Goal: Navigation & Orientation: Find specific page/section

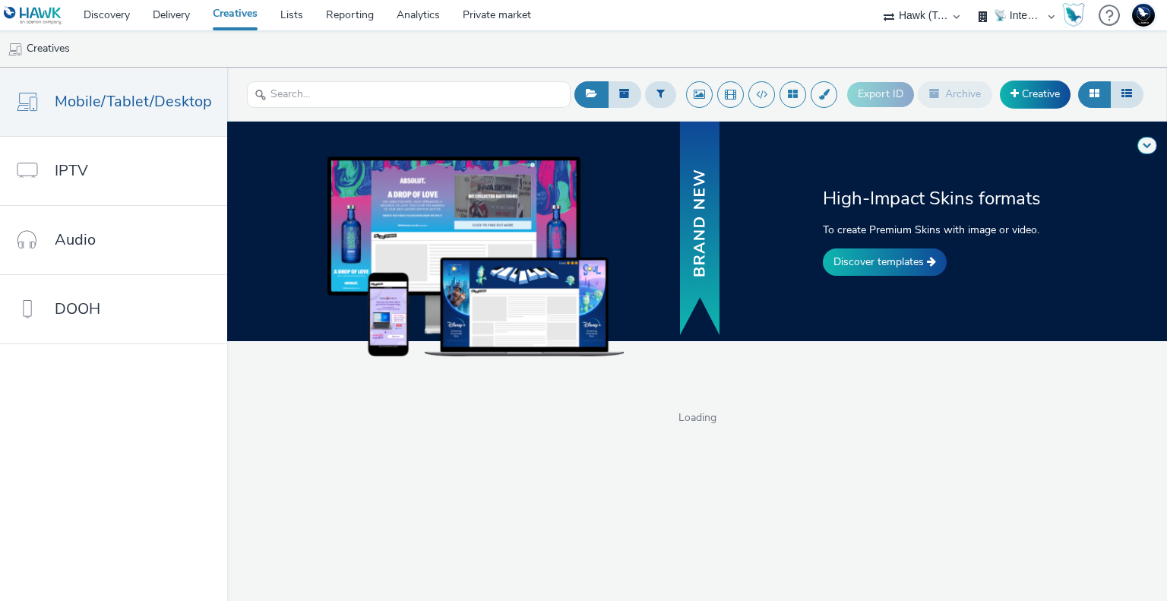
select select "2fc77e36-bb93-4aa3-9dff-dcb08e02eac6"
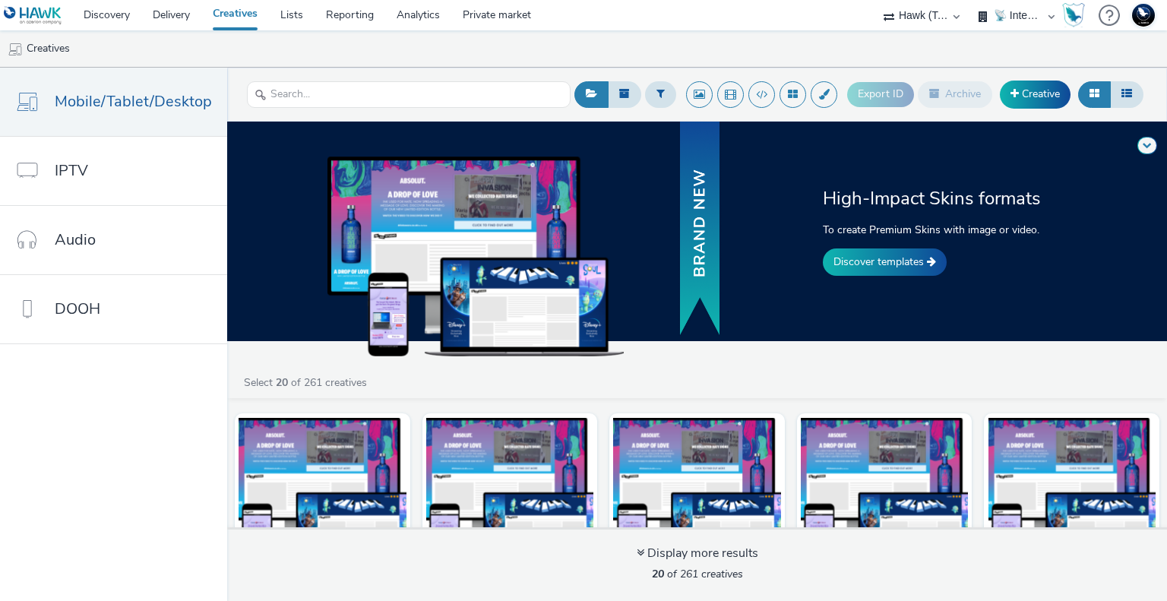
click at [1012, 14] on select "🇧🇪 Team BE 🇩🇪 Team DE 🇫🇷 Team FR 🇬🇧 Team UK 🌍 Demonstration 📡 Integration tests…" at bounding box center [1016, 15] width 91 height 30
select select "633458d8-165b-4764-9f55-7760eda36fe8"
click at [971, 0] on select "🇧🇪 Team BE 🇩🇪 Team DE 🇫🇷 Team FR 🇬🇧 Team UK 🌍 Demonstration 📡 Integration tests…" at bounding box center [1016, 15] width 91 height 30
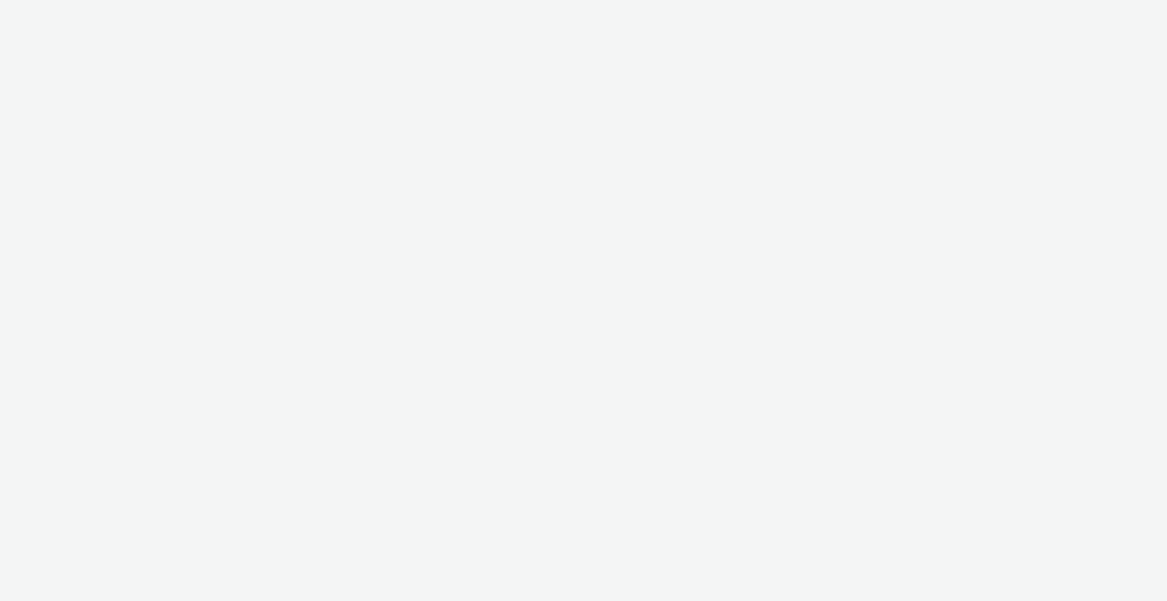
select select "2fc77e36-bb93-4aa3-9dff-dcb08e02eac6"
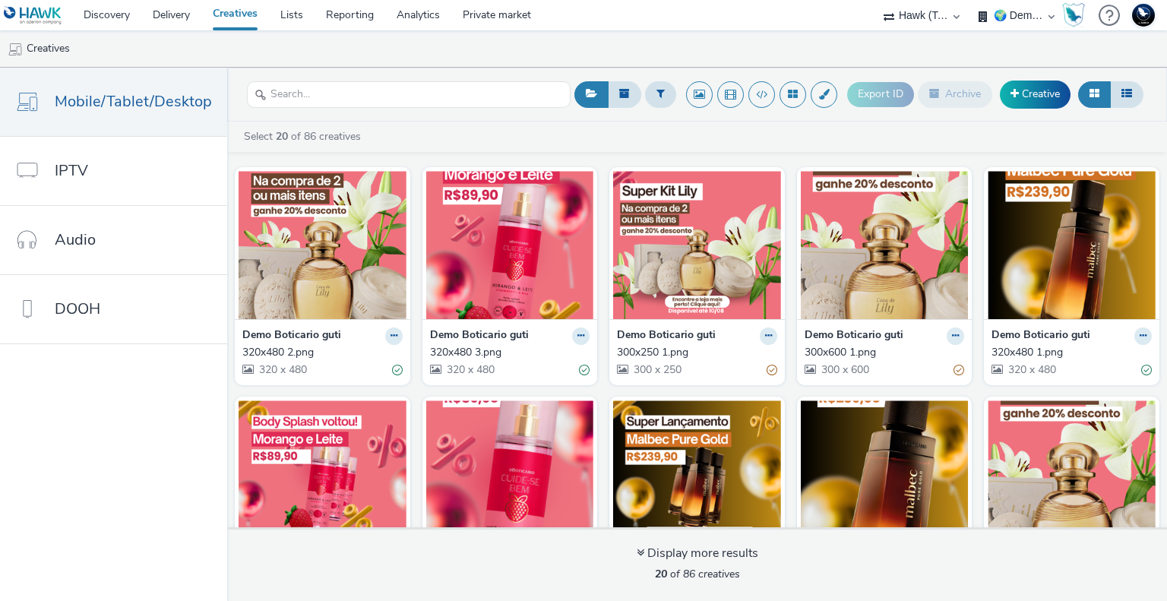
click at [1003, 18] on select "🇧🇪 Team BE 🇩🇪 Team DE 🇫🇷 Team FR 🇬🇧 Team UK 🌍 Demonstration 📡 Integration tests…" at bounding box center [1016, 15] width 91 height 30
select select "33113945-0fec-4247-9395-fb2ce4d33dcd"
click at [971, 0] on select "🇧🇪 Team BE 🇩🇪 Team DE 🇫🇷 Team FR 🇬🇧 Team UK 🌍 Demonstration 📡 Integration tests…" at bounding box center [1016, 15] width 91 height 30
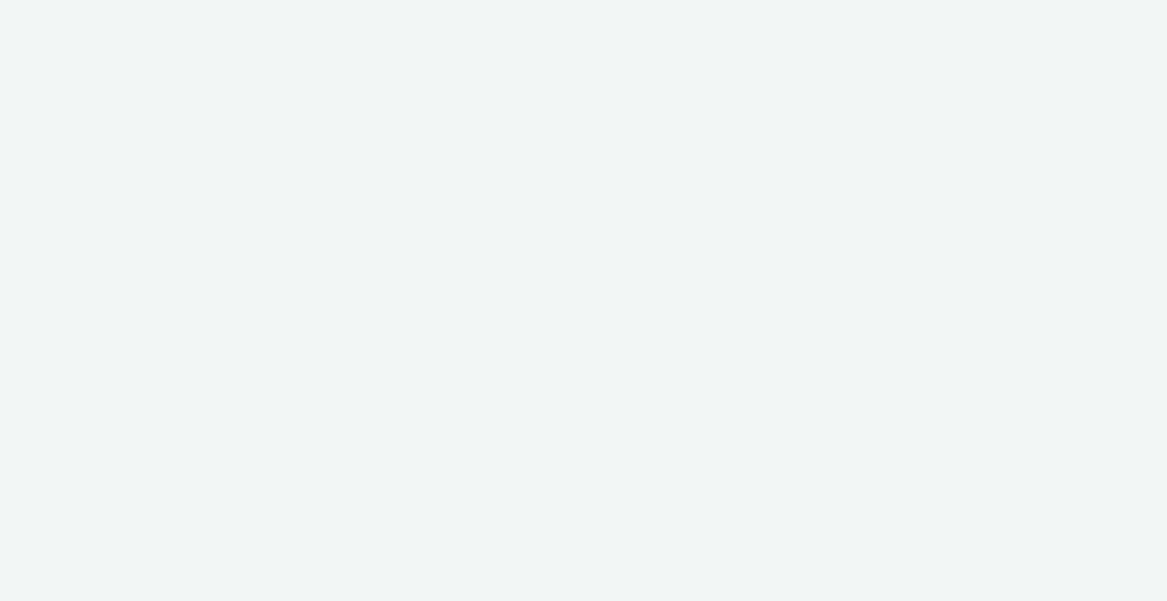
select select "2fc77e36-bb93-4aa3-9dff-dcb08e02eac6"
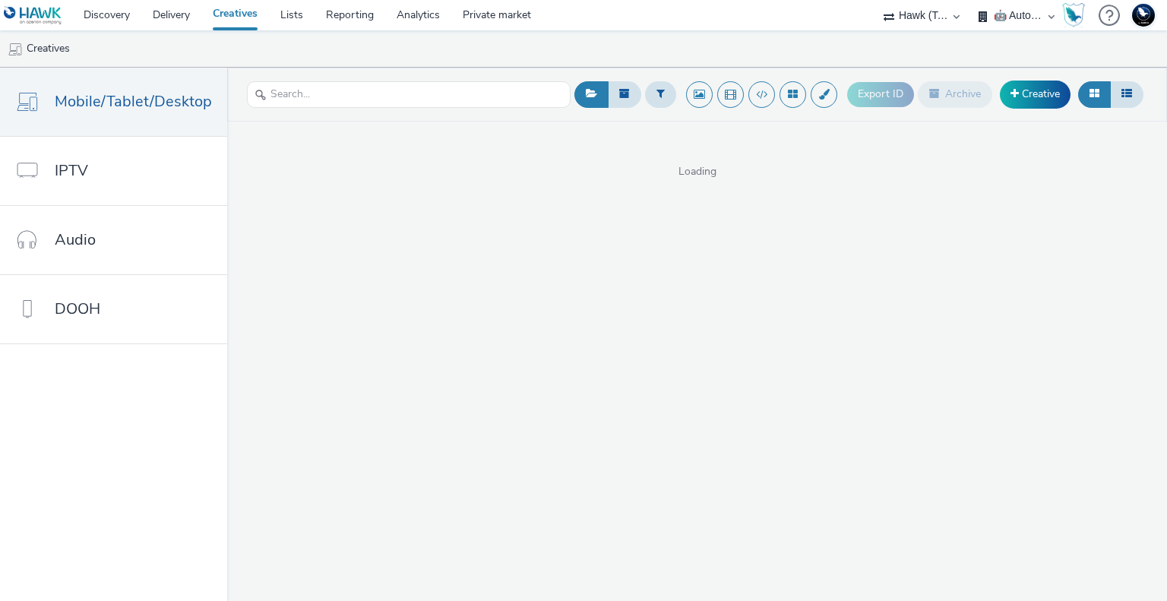
click at [1028, 11] on select "🇧🇪 Team BE 🇩🇪 Team DE 🇫🇷 Team FR 🇬🇧 Team UK 🌍 Demonstration 📡 Integration tests…" at bounding box center [1016, 15] width 91 height 30
select select "2405a9d4-3350-4458-8d06-44f78962fa76"
click at [971, 0] on select "🇧🇪 Team BE 🇩🇪 Team DE 🇫🇷 Team FR 🇬🇧 Team UK 🌍 Demonstration 📡 Integration tests…" at bounding box center [1016, 15] width 91 height 30
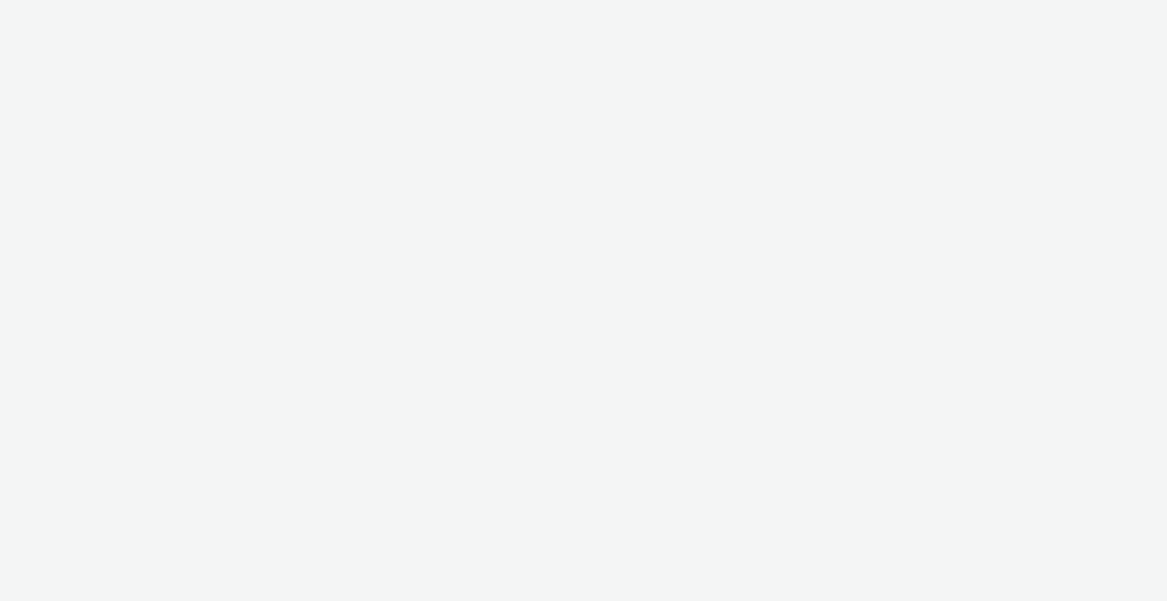
select select "2fc77e36-bb93-4aa3-9dff-dcb08e02eac6"
select select "2405a9d4-3350-4458-8d06-44f78962fa76"
